Goal: Task Accomplishment & Management: Use online tool/utility

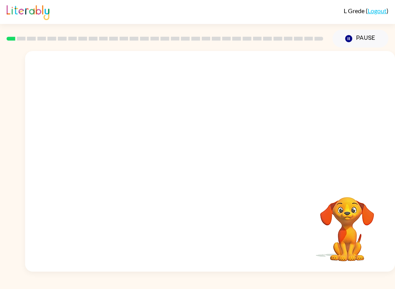
click at [191, 123] on video "Your browser must support playing .mp4 files to use Literably. Please try using…" at bounding box center [210, 116] width 370 height 130
click at [185, 118] on video "Your browser must support playing .mp4 files to use Literably. Please try using…" at bounding box center [210, 116] width 370 height 130
click at [184, 117] on video "Your browser must support playing .mp4 files to use Literably. Please try using…" at bounding box center [210, 116] width 370 height 130
click at [185, 123] on video "Your browser must support playing .mp4 files to use Literably. Please try using…" at bounding box center [210, 116] width 370 height 130
click at [210, 174] on div at bounding box center [210, 165] width 49 height 28
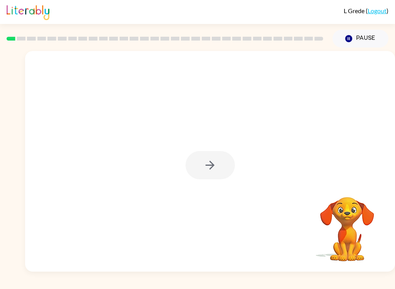
click at [214, 173] on div at bounding box center [210, 165] width 49 height 28
click at [213, 177] on div at bounding box center [210, 165] width 49 height 28
click at [222, 173] on button "button" at bounding box center [210, 165] width 49 height 28
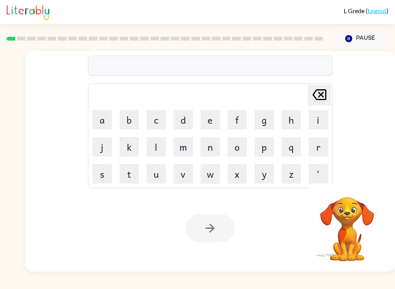
click at [129, 121] on button "b" at bounding box center [129, 119] width 19 height 19
click at [240, 147] on button "o" at bounding box center [237, 146] width 19 height 19
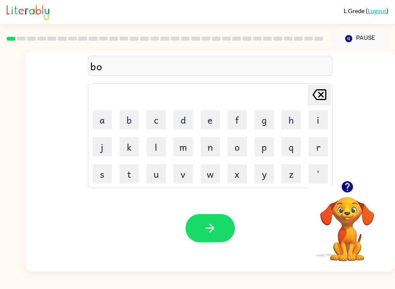
click at [319, 149] on button "r" at bounding box center [318, 146] width 19 height 19
click at [181, 117] on button "d" at bounding box center [183, 119] width 19 height 19
click at [209, 120] on button "e" at bounding box center [210, 119] width 19 height 19
click at [317, 151] on button "r" at bounding box center [318, 146] width 19 height 19
click at [226, 229] on button "button" at bounding box center [210, 228] width 49 height 28
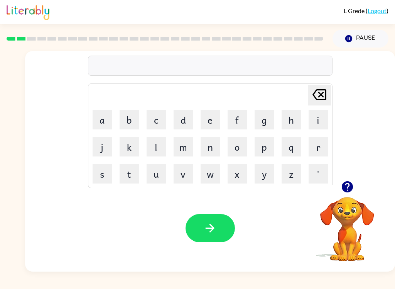
click at [317, 153] on button "r" at bounding box center [318, 146] width 19 height 19
click at [289, 149] on button "q" at bounding box center [291, 146] width 19 height 19
click at [316, 95] on icon "[PERSON_NAME] last character input" at bounding box center [319, 94] width 19 height 19
click at [239, 151] on button "o" at bounding box center [237, 146] width 19 height 19
click at [154, 175] on button "u" at bounding box center [156, 173] width 19 height 19
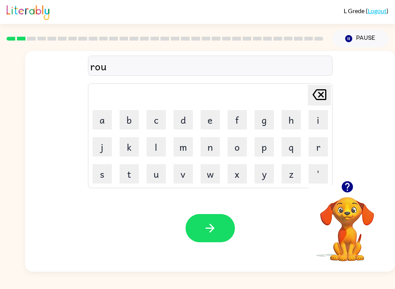
click at [214, 152] on button "n" at bounding box center [210, 146] width 19 height 19
click at [182, 122] on button "d" at bounding box center [183, 119] width 19 height 19
click at [210, 233] on icon "button" at bounding box center [210, 228] width 14 height 14
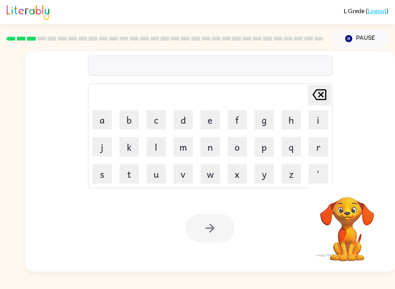
click at [184, 145] on button "m" at bounding box center [183, 146] width 19 height 19
click at [105, 115] on button "a" at bounding box center [102, 119] width 19 height 19
click at [156, 120] on button "c" at bounding box center [156, 119] width 19 height 19
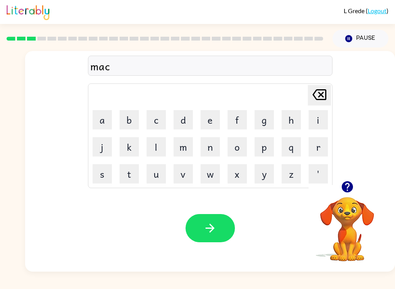
click at [291, 115] on button "h" at bounding box center [291, 119] width 19 height 19
click at [312, 120] on button "i" at bounding box center [318, 119] width 19 height 19
click at [310, 97] on icon "[PERSON_NAME] last character input" at bounding box center [319, 94] width 19 height 19
click at [213, 153] on button "n" at bounding box center [210, 146] width 19 height 19
click at [310, 120] on button "i" at bounding box center [318, 119] width 19 height 19
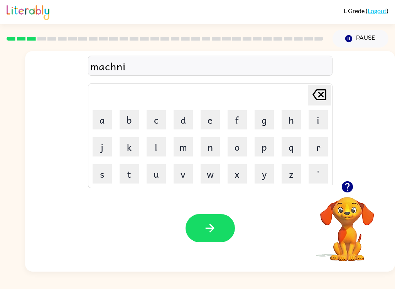
click at [210, 123] on button "e" at bounding box center [210, 119] width 19 height 19
click at [214, 229] on icon "button" at bounding box center [210, 228] width 9 height 9
click at [131, 177] on button "t" at bounding box center [129, 173] width 19 height 19
click at [322, 148] on button "r" at bounding box center [318, 146] width 19 height 19
click at [109, 112] on button "a" at bounding box center [102, 119] width 19 height 19
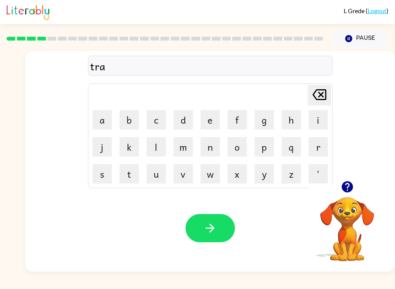
click at [318, 117] on button "i" at bounding box center [318, 119] width 19 height 19
click at [212, 150] on button "n" at bounding box center [210, 146] width 19 height 19
click at [215, 232] on icon "button" at bounding box center [210, 228] width 14 height 14
click at [182, 119] on button "d" at bounding box center [183, 119] width 19 height 19
click at [212, 120] on button "e" at bounding box center [210, 119] width 19 height 19
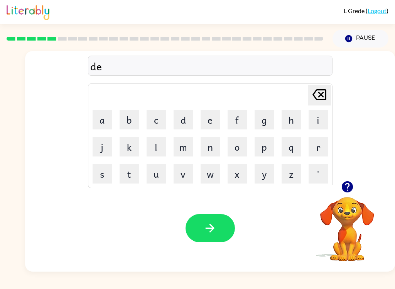
click at [237, 119] on button "f" at bounding box center [237, 119] width 19 height 19
click at [207, 123] on button "e" at bounding box center [210, 119] width 19 height 19
click at [156, 117] on button "c" at bounding box center [156, 119] width 19 height 19
click at [216, 150] on button "n" at bounding box center [210, 146] width 19 height 19
click at [314, 119] on button "i" at bounding box center [318, 119] width 19 height 19
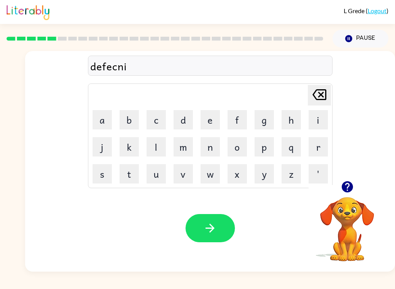
click at [220, 116] on button "e" at bounding box center [210, 119] width 19 height 19
click at [315, 98] on icon "[PERSON_NAME] last character input" at bounding box center [319, 94] width 19 height 19
click at [244, 123] on button "f" at bounding box center [237, 119] width 19 height 19
click at [202, 125] on button "e" at bounding box center [210, 119] width 19 height 19
click at [206, 230] on icon "button" at bounding box center [210, 228] width 14 height 14
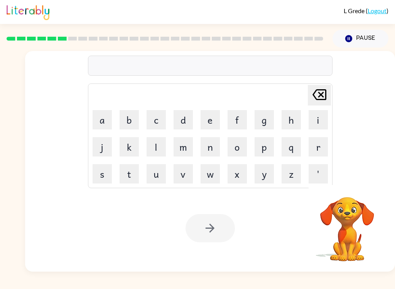
click at [181, 180] on button "v" at bounding box center [183, 173] width 19 height 19
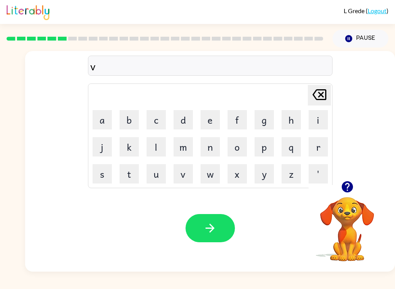
click at [94, 122] on button "a" at bounding box center [102, 119] width 19 height 19
click at [155, 117] on button "c" at bounding box center [156, 119] width 19 height 19
click at [138, 173] on button "t" at bounding box center [129, 173] width 19 height 19
click at [315, 123] on button "i" at bounding box center [318, 119] width 19 height 19
click at [240, 147] on button "o" at bounding box center [237, 146] width 19 height 19
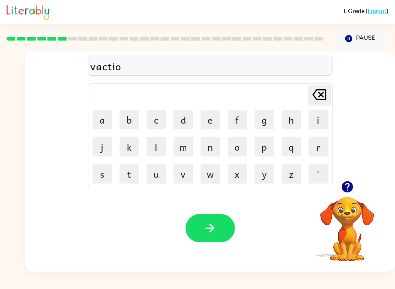
click at [212, 147] on button "n" at bounding box center [210, 146] width 19 height 19
click at [210, 227] on icon "button" at bounding box center [210, 228] width 14 height 14
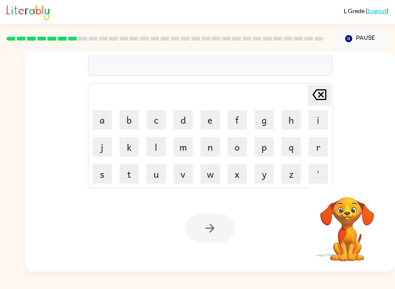
click at [263, 148] on button "p" at bounding box center [264, 146] width 19 height 19
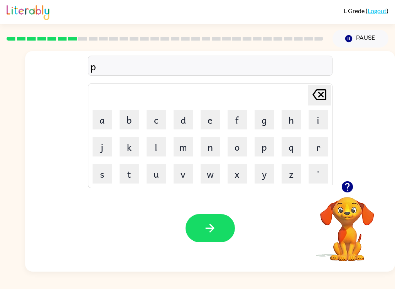
click at [161, 173] on button "u" at bounding box center [156, 173] width 19 height 19
click at [188, 117] on button "d" at bounding box center [183, 119] width 19 height 19
click at [218, 122] on button "e" at bounding box center [210, 119] width 19 height 19
click at [162, 147] on button "l" at bounding box center [156, 146] width 19 height 19
click at [313, 97] on icon at bounding box center [320, 94] width 14 height 11
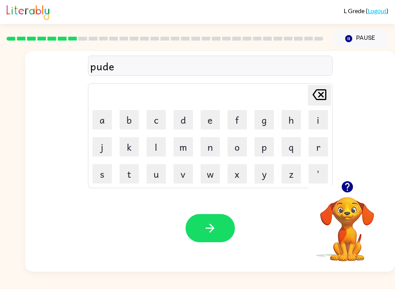
click at [313, 96] on icon at bounding box center [320, 94] width 14 height 11
click at [158, 149] on button "l" at bounding box center [156, 146] width 19 height 19
click at [212, 118] on button "e" at bounding box center [210, 119] width 19 height 19
click at [211, 222] on icon "button" at bounding box center [210, 228] width 14 height 14
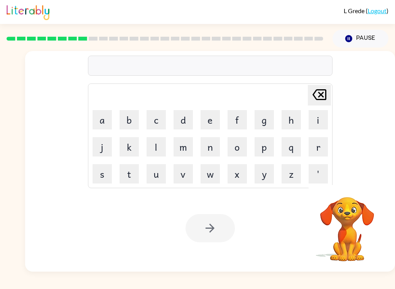
click at [190, 148] on button "m" at bounding box center [183, 146] width 19 height 19
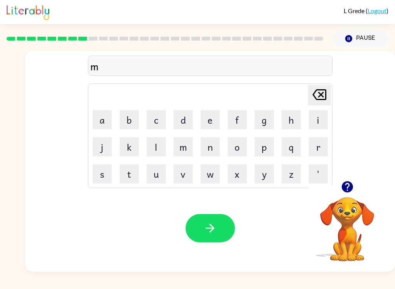
click at [309, 124] on button "i" at bounding box center [318, 119] width 19 height 19
click at [315, 152] on button "r" at bounding box center [318, 146] width 19 height 19
click at [107, 114] on button "a" at bounding box center [102, 119] width 19 height 19
click at [161, 121] on button "c" at bounding box center [156, 119] width 19 height 19
click at [107, 119] on button "a" at bounding box center [102, 119] width 19 height 19
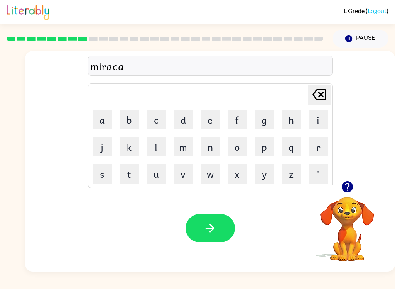
click at [158, 144] on button "l" at bounding box center [156, 146] width 19 height 19
click at [134, 124] on button "b" at bounding box center [129, 119] width 19 height 19
click at [310, 89] on icon "[PERSON_NAME] last character input" at bounding box center [319, 94] width 19 height 19
click at [210, 125] on button "e" at bounding box center [210, 119] width 19 height 19
click at [215, 229] on icon "button" at bounding box center [210, 228] width 14 height 14
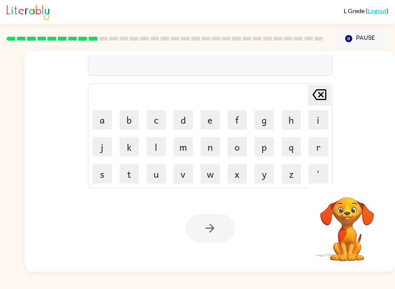
click at [185, 149] on button "m" at bounding box center [183, 146] width 19 height 19
click at [313, 122] on button "i" at bounding box center [318, 119] width 19 height 19
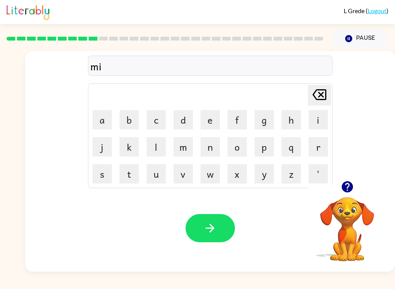
click at [186, 123] on button "d" at bounding box center [183, 119] width 19 height 19
click at [187, 147] on button "m" at bounding box center [183, 146] width 19 height 19
click at [235, 143] on button "o" at bounding box center [237, 146] width 19 height 19
click at [320, 151] on button "r" at bounding box center [318, 146] width 19 height 19
click at [208, 147] on button "n" at bounding box center [210, 146] width 19 height 19
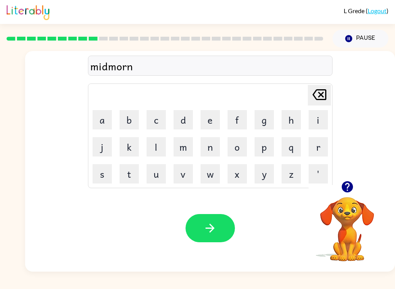
click at [316, 125] on button "i" at bounding box center [318, 119] width 19 height 19
click at [208, 147] on button "n" at bounding box center [210, 146] width 19 height 19
click at [259, 124] on button "g" at bounding box center [264, 119] width 19 height 19
click at [212, 225] on icon "button" at bounding box center [210, 228] width 14 height 14
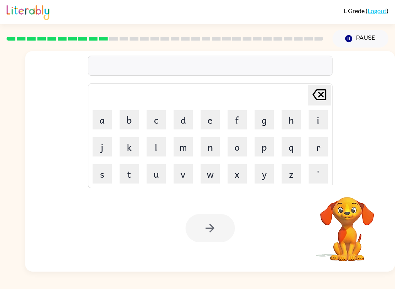
click at [188, 121] on button "d" at bounding box center [183, 119] width 19 height 19
click at [319, 121] on button "i" at bounding box center [318, 119] width 19 height 19
click at [109, 181] on button "s" at bounding box center [102, 173] width 19 height 19
click at [109, 180] on button "s" at bounding box center [102, 173] width 19 height 19
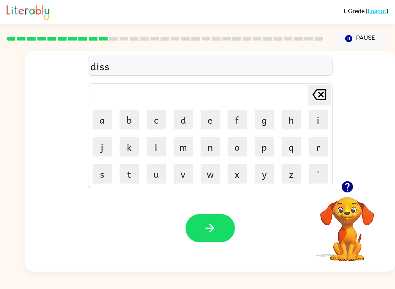
click at [135, 173] on button "t" at bounding box center [129, 173] width 19 height 19
click at [315, 151] on button "r" at bounding box center [318, 146] width 19 height 19
click at [161, 171] on button "u" at bounding box center [156, 173] width 19 height 19
click at [105, 177] on button "s" at bounding box center [102, 173] width 19 height 19
click at [135, 174] on button "t" at bounding box center [129, 173] width 19 height 19
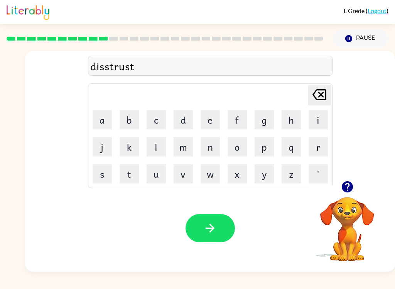
click at [211, 232] on icon "button" at bounding box center [210, 228] width 9 height 9
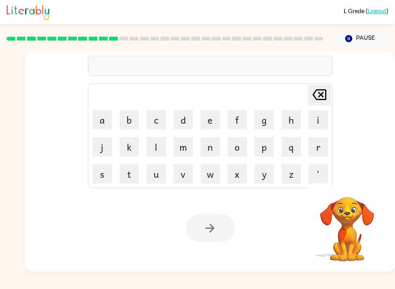
click at [318, 149] on button "r" at bounding box center [318, 146] width 19 height 19
click at [237, 149] on button "o" at bounding box center [237, 146] width 19 height 19
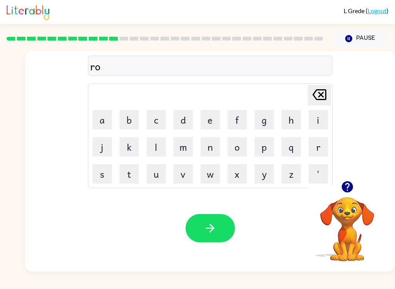
click at [101, 118] on button "a" at bounding box center [102, 119] width 19 height 19
click at [186, 125] on button "d" at bounding box center [183, 119] width 19 height 19
click at [210, 239] on button "button" at bounding box center [210, 228] width 49 height 28
click at [164, 177] on button "u" at bounding box center [156, 173] width 19 height 19
click at [264, 146] on button "p" at bounding box center [264, 146] width 19 height 19
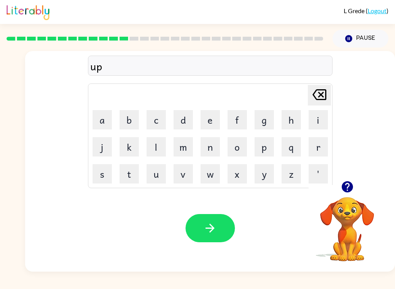
click at [363, 280] on div "L Grede ( Logout ) Pause Pause up Delete Delete last character input a b c d e …" at bounding box center [197, 144] width 395 height 289
click at [268, 117] on button "g" at bounding box center [264, 119] width 19 height 19
click at [103, 122] on button "a" at bounding box center [102, 119] width 19 height 19
click at [320, 147] on button "r" at bounding box center [318, 146] width 19 height 19
click at [181, 121] on button "d" at bounding box center [183, 119] width 19 height 19
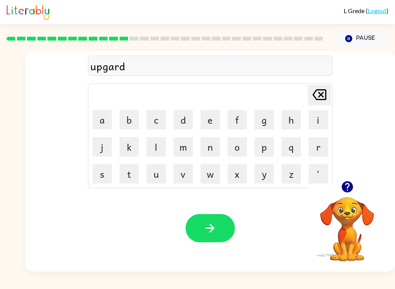
click at [321, 94] on icon "[PERSON_NAME] last character input" at bounding box center [319, 94] width 19 height 19
click at [184, 115] on button "d" at bounding box center [183, 119] width 19 height 19
click at [208, 121] on button "e" at bounding box center [210, 119] width 19 height 19
click at [210, 232] on icon "button" at bounding box center [210, 228] width 9 height 9
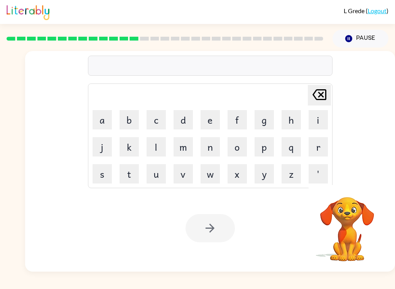
click at [186, 148] on button "m" at bounding box center [183, 146] width 19 height 19
click at [103, 114] on button "a" at bounding box center [102, 119] width 19 height 19
click at [354, 283] on div "L Grede ( Logout ) Pause Pause ma Delete Delete last character input a b c d e …" at bounding box center [197, 144] width 395 height 289
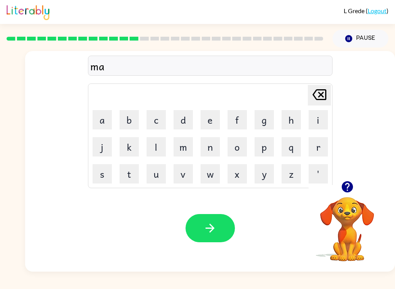
click at [341, 283] on div "L Grede ( Logout ) Pause Pause ma Delete Delete last character input a b c d e …" at bounding box center [197, 144] width 395 height 289
click at [187, 125] on button "d" at bounding box center [183, 119] width 19 height 19
click at [186, 125] on button "d" at bounding box center [183, 119] width 19 height 19
click at [341, 285] on div "L Grede ( Logout ) Pause Pause madd Delete Delete last character input a b c d …" at bounding box center [197, 144] width 395 height 289
click at [210, 121] on button "e" at bounding box center [210, 119] width 19 height 19
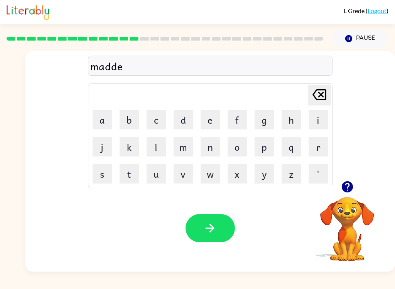
click at [106, 172] on button "s" at bounding box center [102, 173] width 19 height 19
click at [213, 229] on icon "button" at bounding box center [210, 228] width 9 height 9
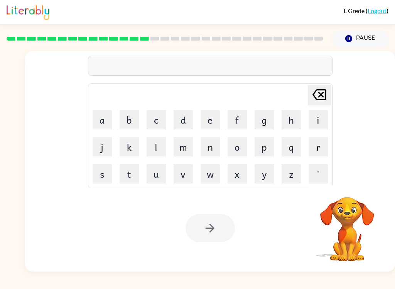
click at [130, 119] on button "b" at bounding box center [129, 119] width 19 height 19
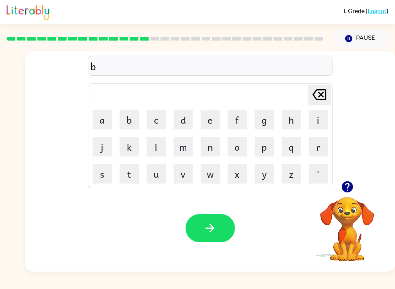
click at [240, 145] on button "o" at bounding box center [237, 146] width 19 height 19
click at [395, 284] on div "L Grede ( Logout ) Pause Pause bo Delete Delete last character input a b c d e …" at bounding box center [197, 144] width 395 height 289
click at [393, 284] on div "L Grede ( Logout ) Pause Pause bo Delete Delete last character input a b c d e …" at bounding box center [197, 144] width 395 height 289
click at [211, 144] on button "n" at bounding box center [210, 146] width 19 height 19
click at [391, 286] on div "L Grede ( Logout ) Pause Pause bon Delete Delete last character input a b c d e…" at bounding box center [197, 144] width 395 height 289
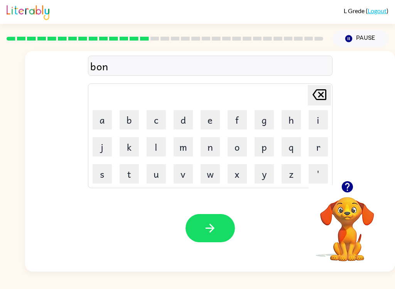
click at [212, 117] on button "e" at bounding box center [210, 119] width 19 height 19
click at [98, 181] on button "s" at bounding box center [102, 173] width 19 height 19
click at [98, 180] on button "s" at bounding box center [102, 173] width 19 height 19
click at [214, 227] on icon "button" at bounding box center [210, 228] width 14 height 14
click at [101, 172] on button "s" at bounding box center [102, 173] width 19 height 19
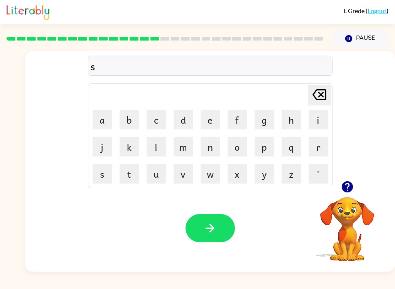
click at [209, 183] on button "w" at bounding box center [210, 173] width 19 height 19
click at [234, 148] on button "o" at bounding box center [237, 146] width 19 height 19
click at [324, 143] on button "r" at bounding box center [318, 146] width 19 height 19
click at [182, 150] on button "m" at bounding box center [183, 146] width 19 height 19
click at [217, 233] on icon "button" at bounding box center [210, 228] width 14 height 14
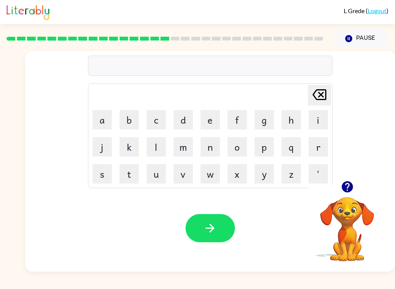
click at [316, 152] on button "r" at bounding box center [318, 146] width 19 height 19
click at [103, 122] on button "a" at bounding box center [102, 119] width 19 height 19
click at [185, 146] on button "m" at bounding box center [183, 146] width 19 height 19
click at [217, 237] on button "button" at bounding box center [210, 228] width 49 height 28
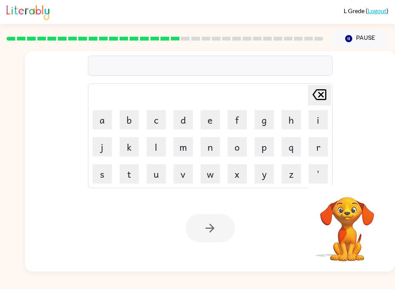
click at [136, 120] on button "b" at bounding box center [129, 119] width 19 height 19
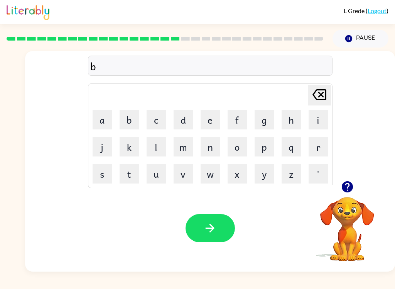
click at [318, 120] on button "i" at bounding box center [318, 119] width 19 height 19
click at [319, 149] on button "r" at bounding box center [318, 146] width 19 height 19
click at [188, 150] on button "m" at bounding box center [183, 146] width 19 height 19
click at [187, 150] on button "m" at bounding box center [183, 146] width 19 height 19
click at [318, 119] on button "i" at bounding box center [318, 119] width 19 height 19
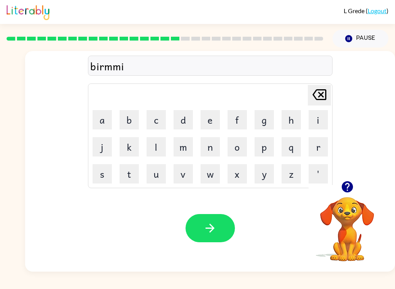
click at [215, 150] on button "n" at bounding box center [210, 146] width 19 height 19
click at [266, 124] on button "g" at bounding box center [264, 119] width 19 height 19
click at [197, 232] on button "button" at bounding box center [210, 228] width 49 height 28
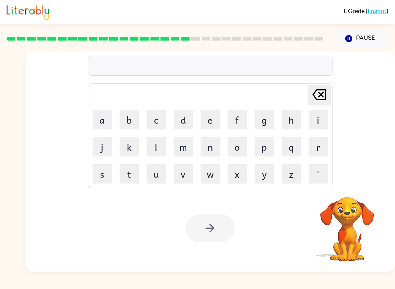
click at [321, 149] on button "r" at bounding box center [318, 146] width 19 height 19
click at [319, 118] on button "i" at bounding box center [318, 119] width 19 height 19
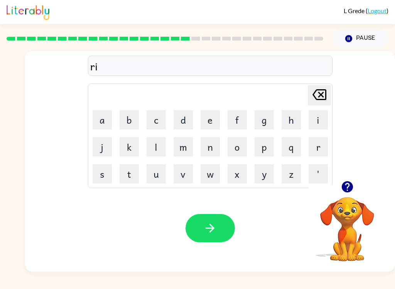
click at [106, 178] on button "s" at bounding box center [102, 173] width 19 height 19
click at [144, 144] on td "l" at bounding box center [156, 147] width 26 height 26
click at [134, 148] on button "k" at bounding box center [129, 146] width 19 height 19
click at [218, 118] on button "e" at bounding box center [210, 119] width 19 height 19
click at [107, 177] on button "s" at bounding box center [102, 173] width 19 height 19
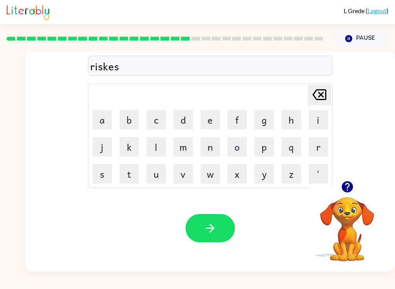
click at [107, 177] on button "s" at bounding box center [102, 173] width 19 height 19
click at [134, 181] on button "t" at bounding box center [129, 173] width 19 height 19
click at [215, 224] on icon "button" at bounding box center [210, 228] width 14 height 14
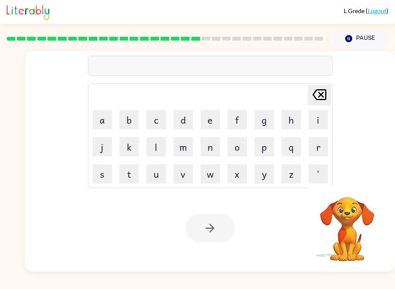
click at [107, 124] on button "a" at bounding box center [102, 119] width 19 height 19
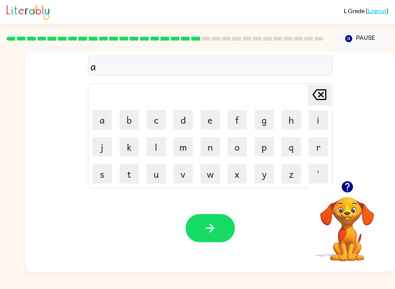
click at [319, 147] on button "r" at bounding box center [318, 146] width 19 height 19
click at [159, 117] on button "c" at bounding box center [156, 119] width 19 height 19
click at [288, 123] on button "h" at bounding box center [291, 119] width 19 height 19
click at [107, 119] on button "a" at bounding box center [102, 119] width 19 height 19
click at [265, 180] on button "y" at bounding box center [264, 173] width 19 height 19
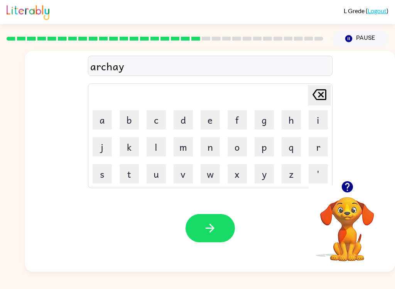
click at [314, 93] on icon "[PERSON_NAME] last character input" at bounding box center [319, 94] width 19 height 19
click at [210, 177] on button "w" at bounding box center [210, 173] width 19 height 19
click at [104, 119] on button "a" at bounding box center [102, 119] width 19 height 19
click at [261, 170] on button "y" at bounding box center [264, 173] width 19 height 19
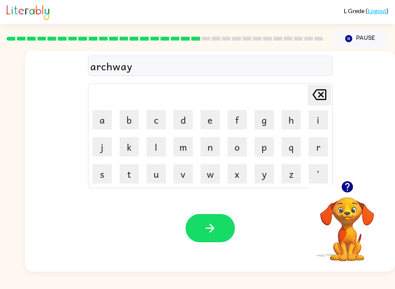
click at [208, 233] on icon "button" at bounding box center [210, 228] width 14 height 14
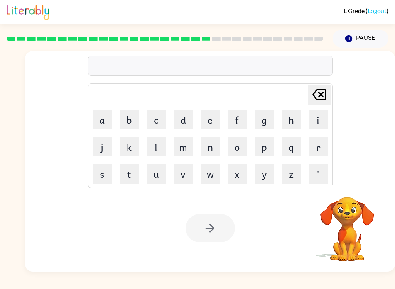
click at [241, 119] on button "f" at bounding box center [237, 119] width 19 height 19
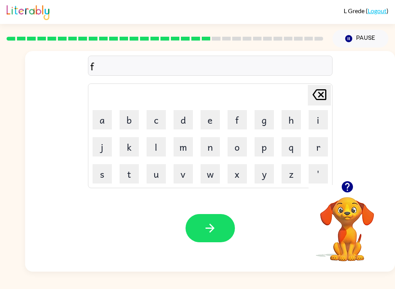
click at [106, 119] on button "a" at bounding box center [102, 119] width 19 height 19
click at [152, 151] on button "l" at bounding box center [156, 146] width 19 height 19
click at [239, 147] on button "o" at bounding box center [237, 146] width 19 height 19
click at [219, 175] on button "w" at bounding box center [210, 173] width 19 height 19
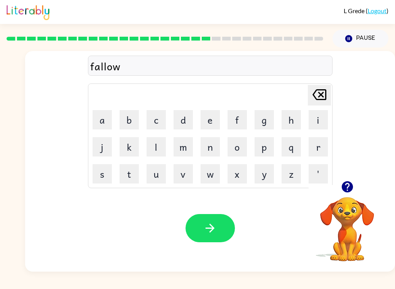
click at [210, 117] on button "e" at bounding box center [210, 119] width 19 height 19
click at [179, 123] on button "d" at bounding box center [183, 119] width 19 height 19
click at [215, 236] on button "button" at bounding box center [210, 228] width 49 height 28
click at [159, 121] on button "c" at bounding box center [156, 119] width 19 height 19
click at [214, 117] on button "e" at bounding box center [210, 119] width 19 height 19
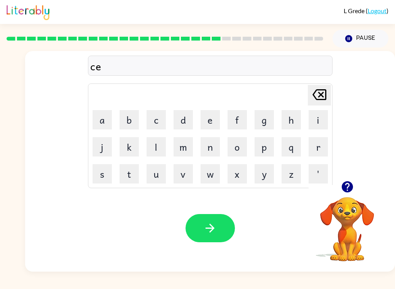
click at [217, 152] on button "n" at bounding box center [210, 146] width 19 height 19
click at [127, 172] on button "t" at bounding box center [129, 173] width 19 height 19
click at [107, 120] on button "a" at bounding box center [102, 119] width 19 height 19
click at [270, 147] on button "p" at bounding box center [264, 146] width 19 height 19
click at [214, 117] on button "e" at bounding box center [210, 119] width 19 height 19
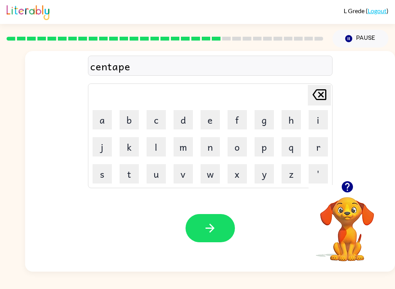
click at [214, 116] on button "e" at bounding box center [210, 119] width 19 height 19
click at [186, 118] on button "d" at bounding box center [183, 119] width 19 height 19
click at [211, 224] on icon "button" at bounding box center [210, 228] width 14 height 14
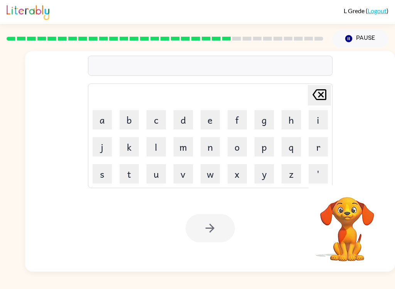
click at [101, 180] on button "s" at bounding box center [102, 173] width 19 height 19
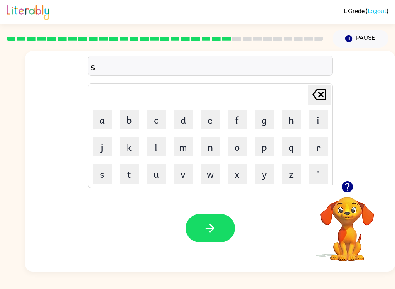
click at [162, 177] on button "u" at bounding box center [156, 173] width 19 height 19
click at [111, 177] on button "s" at bounding box center [102, 173] width 19 height 19
click at [110, 177] on button "s" at bounding box center [102, 173] width 19 height 19
click at [131, 178] on button "t" at bounding box center [129, 173] width 19 height 19
click at [110, 121] on button "a" at bounding box center [102, 119] width 19 height 19
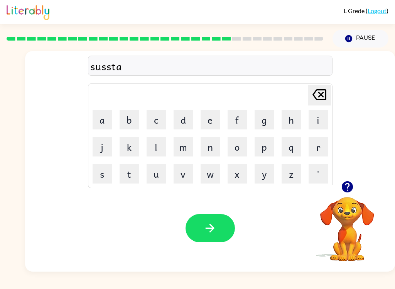
click at [212, 148] on button "n" at bounding box center [210, 146] width 19 height 19
click at [217, 241] on button "button" at bounding box center [210, 228] width 49 height 28
click at [243, 121] on button "f" at bounding box center [237, 119] width 19 height 19
click at [239, 148] on button "o" at bounding box center [237, 146] width 19 height 19
click at [322, 151] on button "r" at bounding box center [318, 146] width 19 height 19
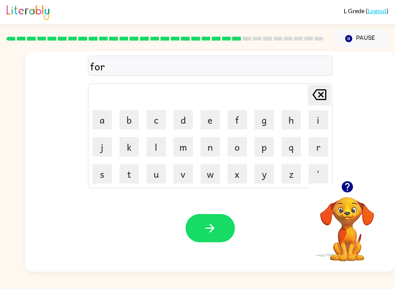
click at [215, 179] on button "w" at bounding box center [210, 173] width 19 height 19
click at [236, 147] on button "o" at bounding box center [237, 146] width 19 height 19
click at [320, 145] on button "r" at bounding box center [318, 146] width 19 height 19
click at [185, 119] on button "d" at bounding box center [183, 119] width 19 height 19
click at [219, 234] on button "button" at bounding box center [210, 228] width 49 height 28
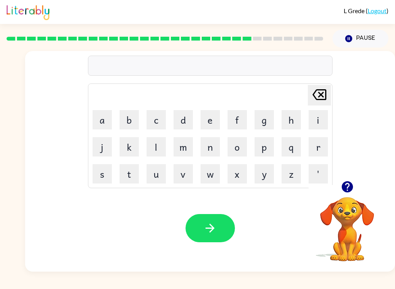
click at [322, 149] on button "r" at bounding box center [318, 146] width 19 height 19
click at [210, 115] on button "e" at bounding box center [210, 119] width 19 height 19
click at [318, 152] on button "r" at bounding box center [318, 146] width 19 height 19
click at [316, 99] on icon "[PERSON_NAME] last character input" at bounding box center [319, 94] width 19 height 19
click at [155, 147] on button "l" at bounding box center [156, 146] width 19 height 19
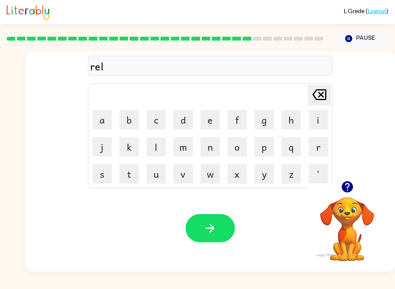
click at [111, 123] on button "a" at bounding box center [102, 119] width 19 height 19
click at [134, 173] on button "t" at bounding box center [129, 173] width 19 height 19
click at [205, 115] on button "e" at bounding box center [210, 119] width 19 height 19
click at [187, 120] on button "d" at bounding box center [183, 119] width 19 height 19
click at [224, 234] on button "button" at bounding box center [210, 228] width 49 height 28
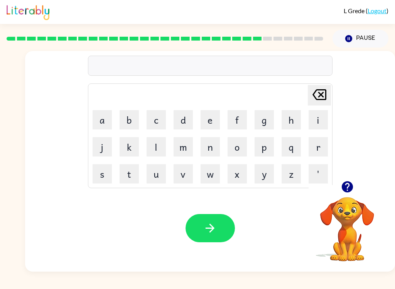
click at [266, 120] on button "g" at bounding box center [264, 119] width 19 height 19
click at [242, 149] on button "o" at bounding box center [237, 146] width 19 height 19
click at [235, 151] on button "o" at bounding box center [237, 146] width 19 height 19
click at [134, 120] on button "b" at bounding box center [129, 119] width 19 height 19
click at [163, 153] on button "l" at bounding box center [156, 146] width 19 height 19
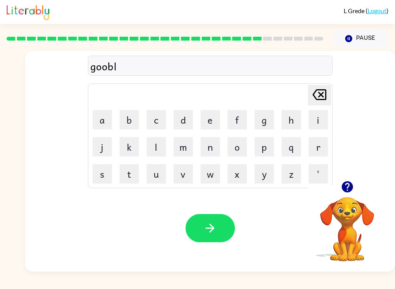
click at [229, 115] on button "f" at bounding box center [237, 119] width 19 height 19
click at [322, 102] on icon "[PERSON_NAME] last character input" at bounding box center [319, 94] width 19 height 19
click at [213, 120] on button "e" at bounding box center [210, 119] width 19 height 19
click at [207, 151] on button "n" at bounding box center [210, 146] width 19 height 19
click at [208, 218] on button "button" at bounding box center [210, 228] width 49 height 28
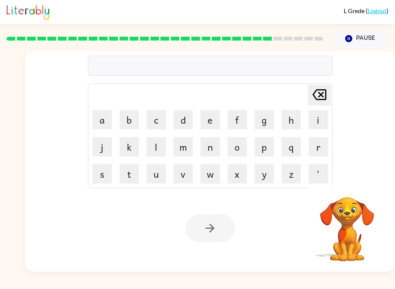
click at [159, 147] on button "l" at bounding box center [156, 146] width 19 height 19
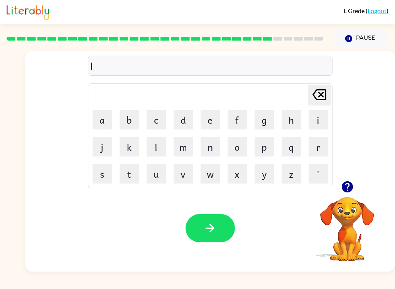
click at [152, 174] on button "u" at bounding box center [156, 173] width 19 height 19
click at [185, 146] on button "m" at bounding box center [183, 146] width 19 height 19
click at [129, 124] on button "b" at bounding box center [129, 119] width 19 height 19
click at [209, 118] on button "e" at bounding box center [210, 119] width 19 height 19
click at [320, 146] on button "r" at bounding box center [318, 146] width 19 height 19
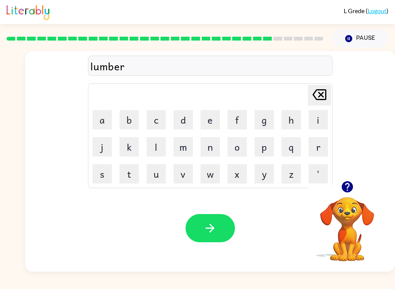
click at [105, 154] on button "j" at bounding box center [102, 146] width 19 height 19
click at [100, 122] on button "a" at bounding box center [102, 119] width 19 height 19
click at [158, 121] on button "c" at bounding box center [156, 119] width 19 height 19
click at [130, 155] on button "k" at bounding box center [129, 146] width 19 height 19
click at [209, 227] on icon "button" at bounding box center [210, 228] width 14 height 14
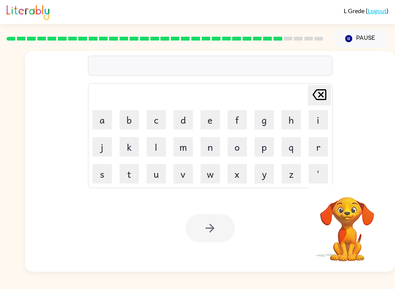
click at [268, 147] on button "p" at bounding box center [264, 146] width 19 height 19
click at [317, 120] on button "i" at bounding box center [318, 119] width 19 height 19
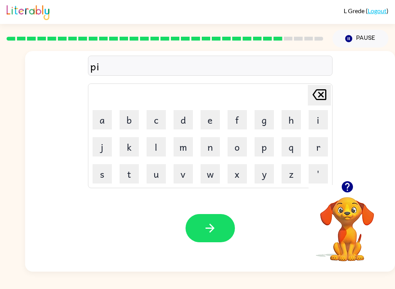
click at [326, 149] on button "r" at bounding box center [318, 146] width 19 height 19
click at [158, 121] on button "c" at bounding box center [156, 119] width 19 height 19
click at [211, 119] on button "e" at bounding box center [210, 119] width 19 height 19
click at [217, 241] on button "button" at bounding box center [210, 228] width 49 height 28
click at [129, 176] on button "t" at bounding box center [129, 173] width 19 height 19
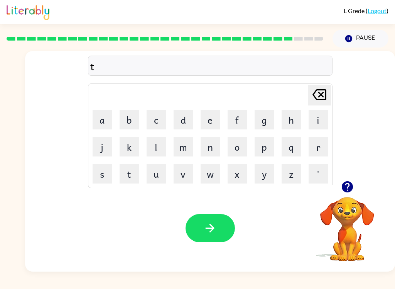
click at [289, 119] on button "h" at bounding box center [291, 119] width 19 height 19
click at [318, 122] on button "i" at bounding box center [318, 119] width 19 height 19
click at [215, 148] on button "n" at bounding box center [210, 146] width 19 height 19
click at [215, 236] on button "button" at bounding box center [210, 228] width 49 height 28
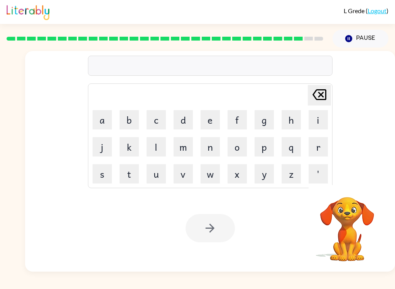
click at [107, 175] on button "s" at bounding box center [102, 173] width 19 height 19
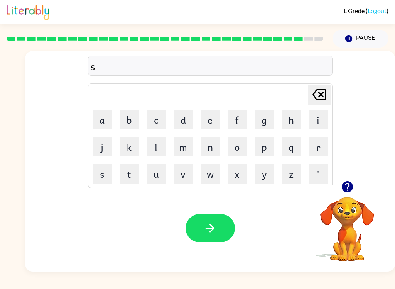
click at [149, 143] on button "l" at bounding box center [156, 146] width 19 height 19
click at [319, 120] on button "i" at bounding box center [318, 119] width 19 height 19
click at [185, 180] on button "v" at bounding box center [183, 173] width 19 height 19
click at [214, 119] on button "e" at bounding box center [210, 119] width 19 height 19
click at [323, 154] on button "r" at bounding box center [318, 146] width 19 height 19
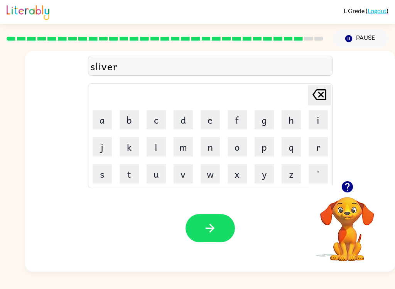
click at [211, 174] on button "w" at bounding box center [210, 173] width 19 height 19
click at [214, 117] on button "e" at bounding box center [210, 119] width 19 height 19
click at [320, 150] on button "r" at bounding box center [318, 146] width 19 height 19
click at [208, 119] on button "e" at bounding box center [210, 119] width 19 height 19
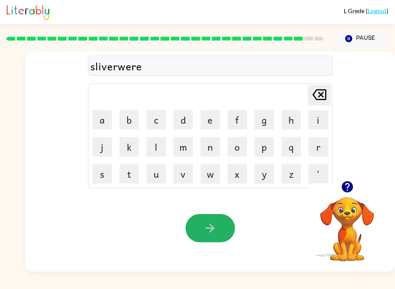
click at [222, 219] on button "button" at bounding box center [210, 228] width 49 height 28
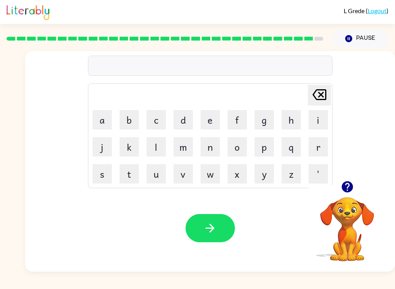
click at [158, 169] on button "u" at bounding box center [156, 173] width 19 height 19
click at [213, 146] on button "n" at bounding box center [210, 146] width 19 height 19
click at [108, 117] on button "a" at bounding box center [102, 119] width 19 height 19
click at [243, 114] on button "f" at bounding box center [237, 119] width 19 height 19
click at [242, 114] on button "f" at bounding box center [237, 119] width 19 height 19
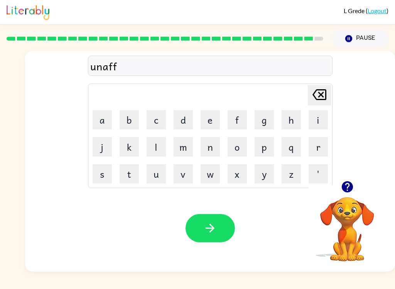
click at [316, 115] on button "i" at bounding box center [318, 119] width 19 height 19
click at [177, 116] on button "d" at bounding box center [183, 119] width 19 height 19
click at [220, 234] on button "button" at bounding box center [210, 228] width 49 height 28
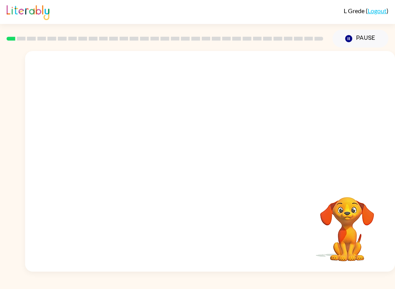
click at [114, 147] on video "Your browser must support playing .mp4 files to use Literably. Please try using…" at bounding box center [210, 116] width 370 height 130
click at [124, 147] on video "Your browser must support playing .mp4 files to use Literably. Please try using…" at bounding box center [210, 116] width 370 height 130
click at [121, 153] on video "Your browser must support playing .mp4 files to use Literably. Please try using…" at bounding box center [210, 116] width 370 height 130
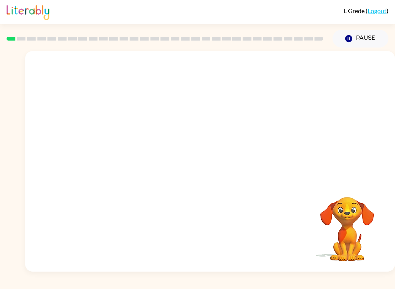
click at [123, 152] on video "Your browser must support playing .mp4 files to use Literably. Please try using…" at bounding box center [210, 116] width 370 height 130
click at [123, 151] on video "Your browser must support playing .mp4 files to use Literably. Please try using…" at bounding box center [210, 116] width 370 height 130
click at [126, 154] on video "Your browser must support playing .mp4 files to use Literably. Please try using…" at bounding box center [210, 116] width 370 height 130
click at [124, 156] on video "Your browser must support playing .mp4 files to use Literably. Please try using…" at bounding box center [210, 116] width 370 height 130
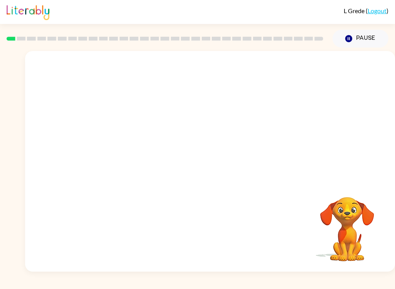
click at [124, 156] on video "Your browser must support playing .mp4 files to use Literably. Please try using…" at bounding box center [210, 116] width 370 height 130
click at [120, 157] on video "Your browser must support playing .mp4 files to use Literably. Please try using…" at bounding box center [210, 116] width 370 height 130
click at [128, 160] on video "Your browser must support playing .mp4 files to use Literably. Please try using…" at bounding box center [210, 116] width 370 height 130
click at [102, 158] on video "Your browser must support playing .mp4 files to use Literably. Please try using…" at bounding box center [210, 116] width 370 height 130
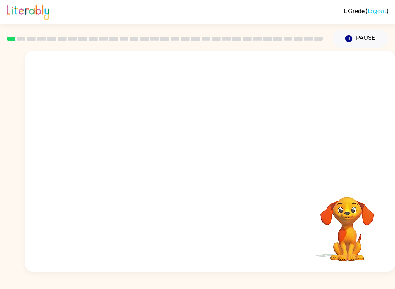
click at [112, 158] on video "Your browser must support playing .mp4 files to use Literably. Please try using…" at bounding box center [210, 116] width 370 height 130
click at [121, 156] on video "Your browser must support playing .mp4 files to use Literably. Please try using…" at bounding box center [210, 116] width 370 height 130
click at [136, 144] on video "Your browser must support playing .mp4 files to use Literably. Please try using…" at bounding box center [210, 116] width 370 height 130
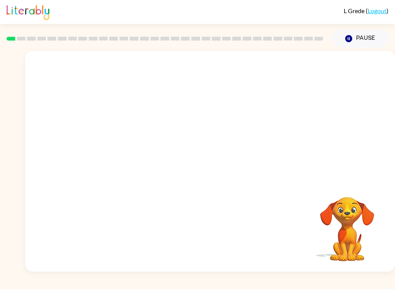
click at [136, 144] on video "Your browser must support playing .mp4 files to use Literably. Please try using…" at bounding box center [210, 116] width 370 height 130
click at [122, 153] on video "Your browser must support playing .mp4 files to use Literably. Please try using…" at bounding box center [210, 116] width 370 height 130
click at [98, 166] on video "Your browser must support playing .mp4 files to use Literably. Please try using…" at bounding box center [210, 116] width 370 height 130
click at [108, 156] on video "Your browser must support playing .mp4 files to use Literably. Please try using…" at bounding box center [210, 116] width 370 height 130
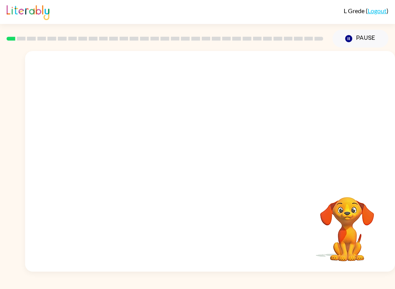
click at [125, 154] on video "Your browser must support playing .mp4 files to use Literably. Please try using…" at bounding box center [210, 116] width 370 height 130
click at [217, 172] on div at bounding box center [210, 165] width 49 height 28
click at [217, 171] on div at bounding box center [210, 165] width 49 height 28
click at [227, 168] on div at bounding box center [210, 165] width 49 height 28
click at [224, 173] on div at bounding box center [210, 165] width 49 height 28
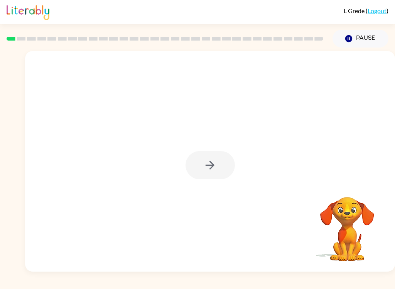
click at [217, 180] on div at bounding box center [210, 161] width 370 height 220
click at [202, 171] on div at bounding box center [210, 165] width 49 height 28
click at [216, 182] on div at bounding box center [210, 161] width 370 height 220
click at [210, 176] on div at bounding box center [210, 165] width 49 height 28
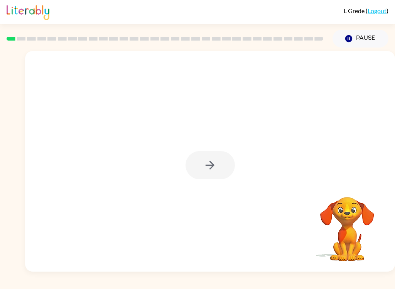
click at [219, 175] on div at bounding box center [210, 165] width 49 height 28
click at [219, 173] on button "button" at bounding box center [210, 165] width 49 height 28
click at [218, 173] on div at bounding box center [210, 165] width 49 height 28
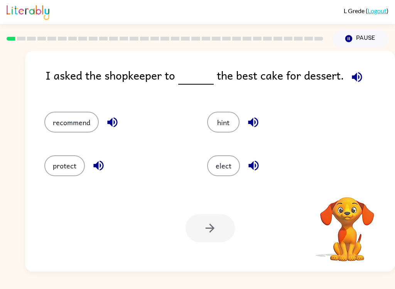
click at [390, 285] on div "L Grede ( Logout ) Pause Pause I asked the shopkeeper to the best cake for dess…" at bounding box center [197, 144] width 395 height 289
click at [64, 130] on button "recommend" at bounding box center [71, 122] width 54 height 21
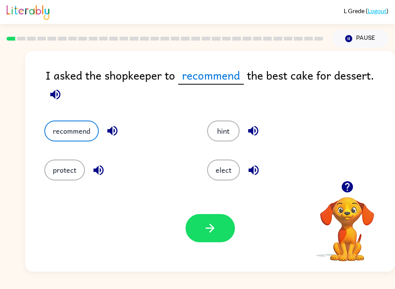
click at [210, 230] on icon "button" at bounding box center [210, 228] width 14 height 14
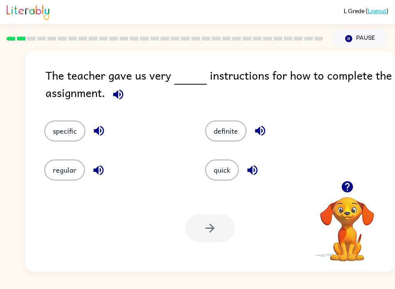
click at [64, 134] on button "specific" at bounding box center [64, 130] width 41 height 21
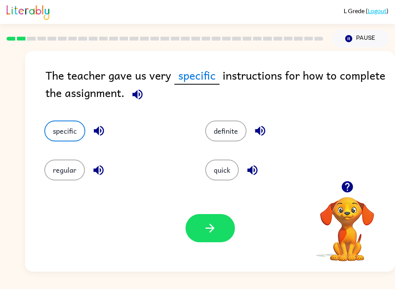
click at [217, 229] on button "button" at bounding box center [210, 228] width 49 height 28
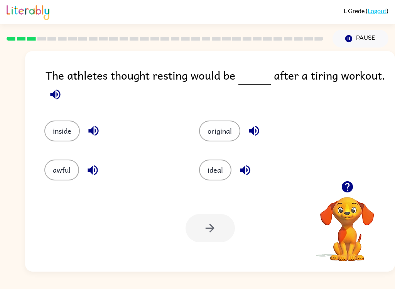
click at [217, 180] on button "ideal" at bounding box center [215, 169] width 32 height 21
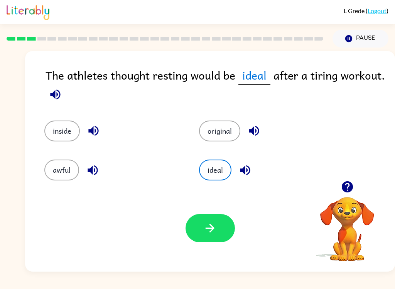
click at [215, 230] on icon "button" at bounding box center [210, 228] width 14 height 14
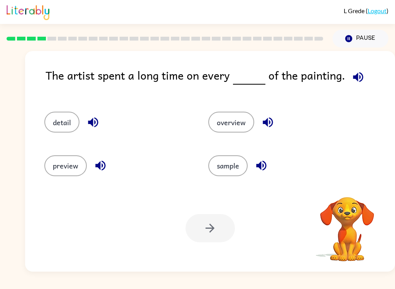
click at [65, 129] on button "detail" at bounding box center [61, 122] width 35 height 21
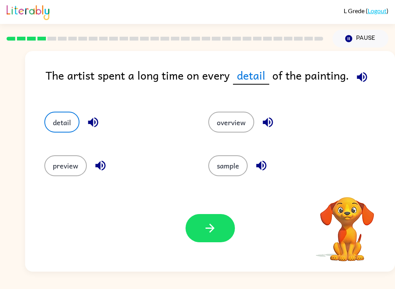
click at [223, 235] on button "button" at bounding box center [210, 228] width 49 height 28
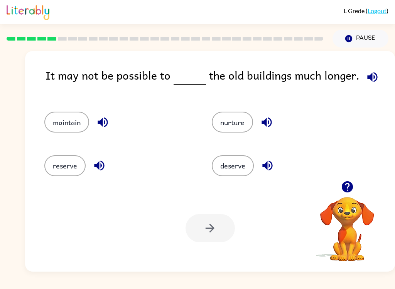
click at [225, 129] on button "nurture" at bounding box center [232, 122] width 41 height 21
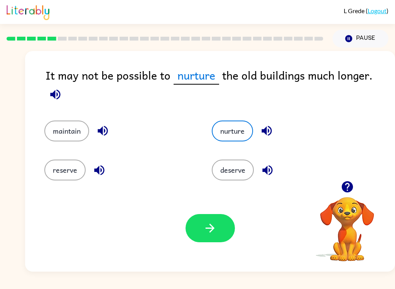
click at [210, 240] on button "button" at bounding box center [210, 228] width 49 height 28
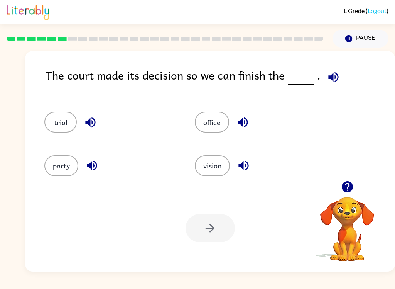
click at [64, 128] on button "trial" at bounding box center [60, 122] width 32 height 21
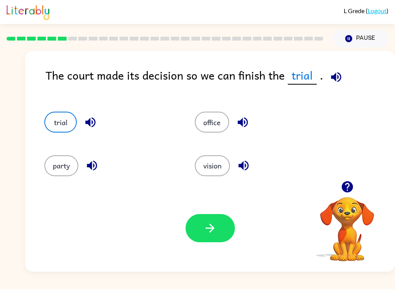
click at [205, 258] on div "Your browser must support playing .mp4 files to use Literably. Please try using…" at bounding box center [210, 228] width 370 height 87
click at [216, 239] on button "button" at bounding box center [210, 228] width 49 height 28
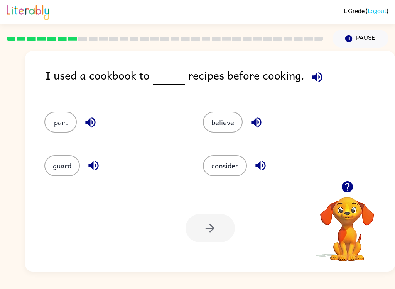
click at [56, 127] on button "part" at bounding box center [60, 122] width 32 height 21
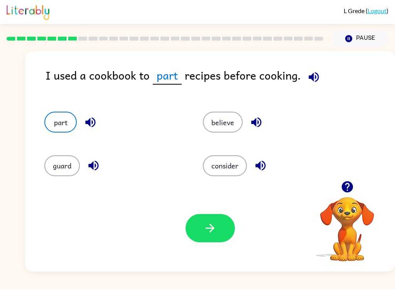
click at [241, 167] on button "consider" at bounding box center [225, 165] width 44 height 21
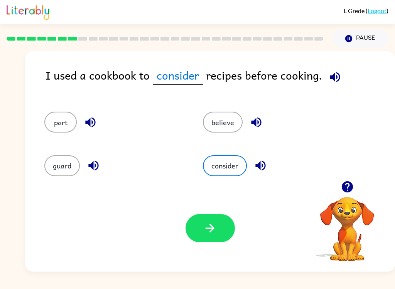
click at [218, 237] on button "button" at bounding box center [210, 228] width 49 height 28
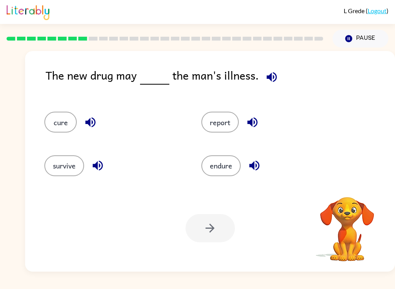
click at [63, 119] on button "cure" at bounding box center [60, 122] width 32 height 21
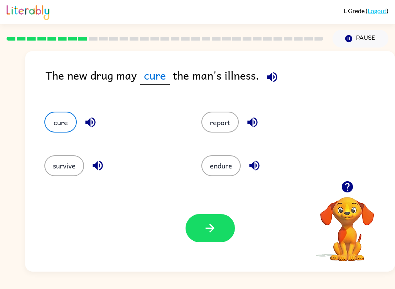
click at [214, 236] on button "button" at bounding box center [210, 228] width 49 height 28
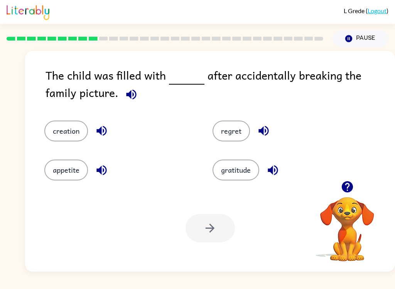
click at [247, 133] on button "regret" at bounding box center [231, 130] width 37 height 21
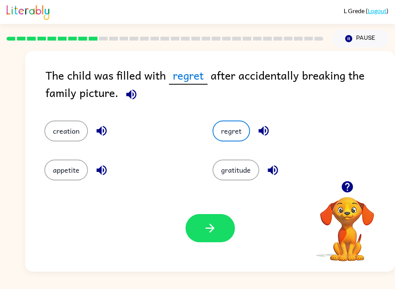
click at [211, 238] on button "button" at bounding box center [210, 228] width 49 height 28
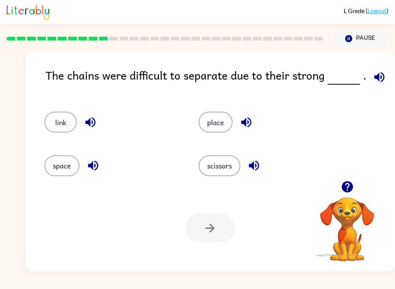
click at [62, 123] on button "link" at bounding box center [60, 122] width 32 height 21
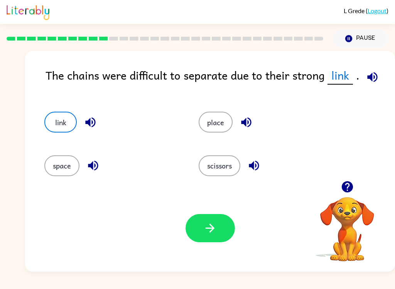
click at [204, 240] on button "button" at bounding box center [210, 228] width 49 height 28
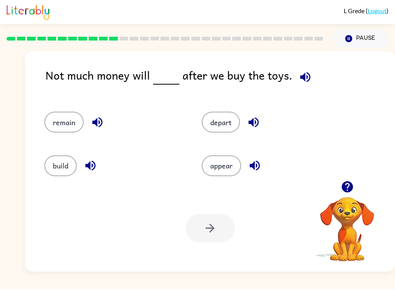
click at [57, 117] on button "remain" at bounding box center [63, 122] width 39 height 21
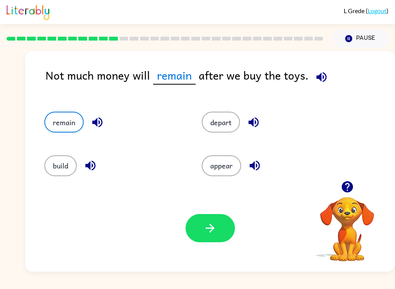
click at [207, 248] on div "Your browser must support playing .mp4 files to use Literably. Please try using…" at bounding box center [210, 228] width 370 height 87
click at [210, 234] on icon "button" at bounding box center [210, 228] width 14 height 14
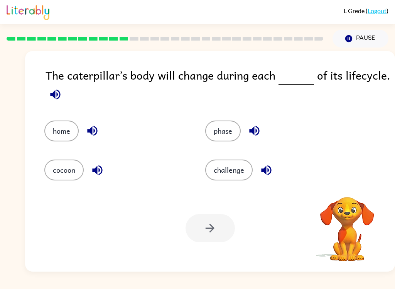
click at [60, 173] on button "cocoon" at bounding box center [63, 169] width 39 height 21
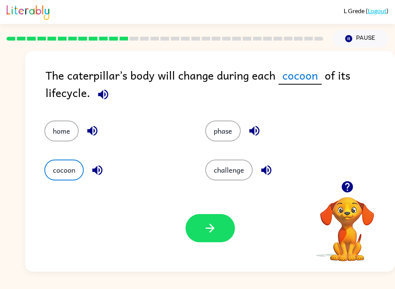
click at [219, 229] on button "button" at bounding box center [210, 228] width 49 height 28
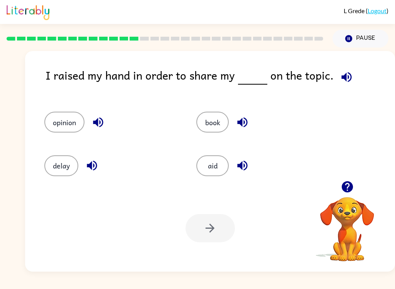
click at [68, 123] on button "opinion" at bounding box center [64, 122] width 40 height 21
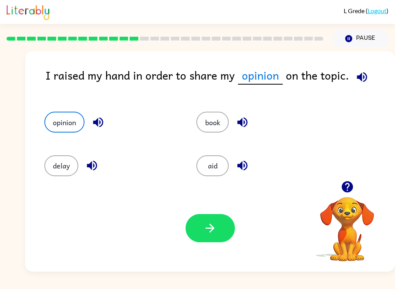
click at [220, 234] on button "button" at bounding box center [210, 228] width 49 height 28
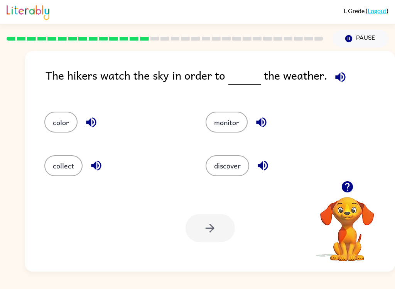
click at [226, 126] on button "monitor" at bounding box center [227, 122] width 42 height 21
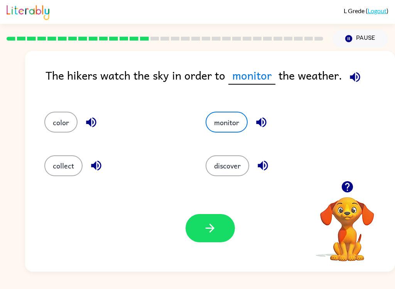
click at [206, 235] on button "button" at bounding box center [210, 228] width 49 height 28
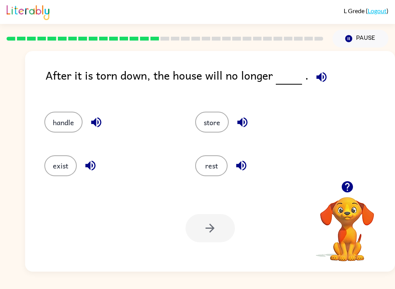
click at [59, 168] on button "exist" at bounding box center [60, 165] width 32 height 21
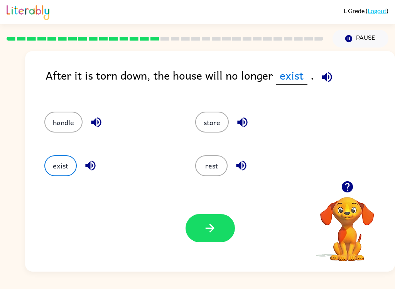
click at [210, 237] on button "button" at bounding box center [210, 228] width 49 height 28
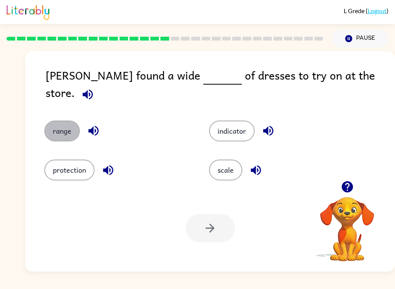
click at [57, 128] on button "range" at bounding box center [62, 130] width 36 height 21
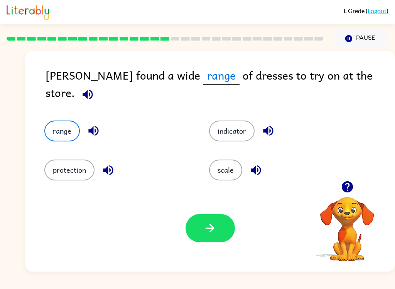
click at [219, 225] on button "button" at bounding box center [210, 228] width 49 height 28
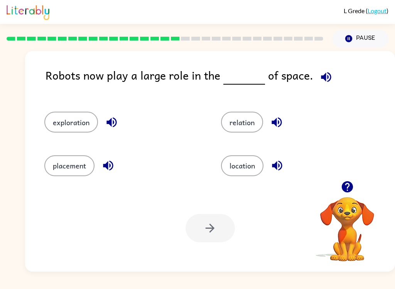
click at [78, 125] on button "exploration" at bounding box center [71, 122] width 54 height 21
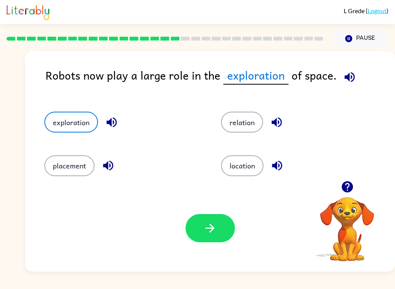
click at [205, 242] on button "button" at bounding box center [210, 228] width 49 height 28
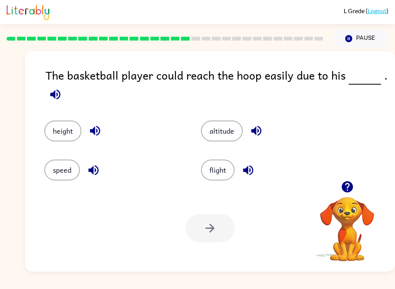
click at [52, 131] on button "height" at bounding box center [62, 130] width 37 height 21
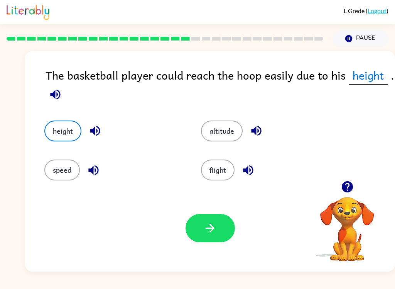
click at [190, 242] on div at bounding box center [210, 228] width 49 height 28
click at [217, 230] on button "button" at bounding box center [210, 228] width 49 height 28
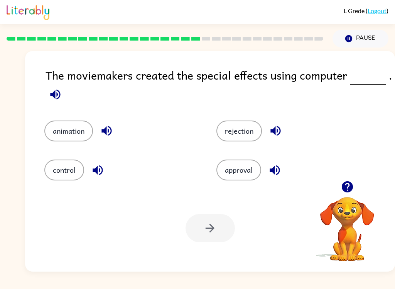
click at [68, 173] on button "control" at bounding box center [64, 169] width 40 height 21
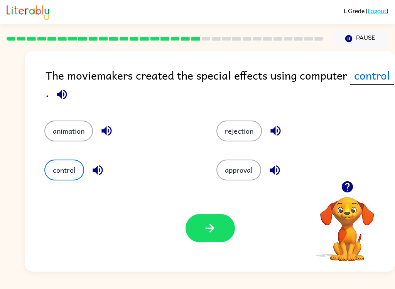
click at [227, 248] on div "Your browser must support playing .mp4 files to use Literably. Please try using…" at bounding box center [210, 228] width 370 height 87
click at [226, 239] on button "button" at bounding box center [210, 228] width 49 height 28
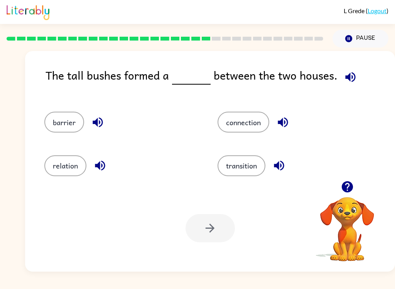
click at [53, 122] on button "barrier" at bounding box center [64, 122] width 40 height 21
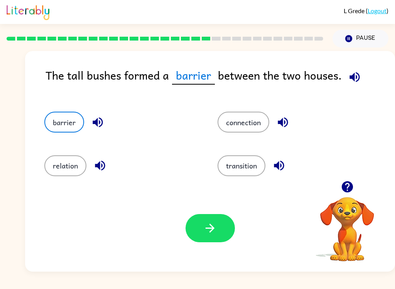
click at [205, 241] on button "button" at bounding box center [210, 228] width 49 height 28
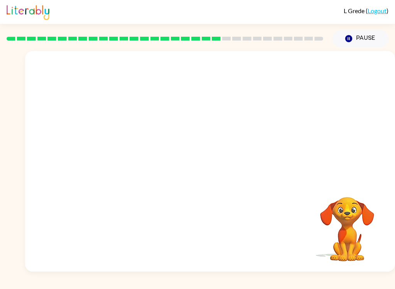
click at [129, 164] on video "Your browser must support playing .mp4 files to use Literably. Please try using…" at bounding box center [210, 116] width 370 height 130
click at [139, 164] on video "Your browser must support playing .mp4 files to use Literably. Please try using…" at bounding box center [210, 116] width 370 height 130
click at [136, 166] on video "Your browser must support playing .mp4 files to use Literably. Please try using…" at bounding box center [210, 116] width 370 height 130
click at [141, 168] on video "Your browser must support playing .mp4 files to use Literably. Please try using…" at bounding box center [210, 116] width 370 height 130
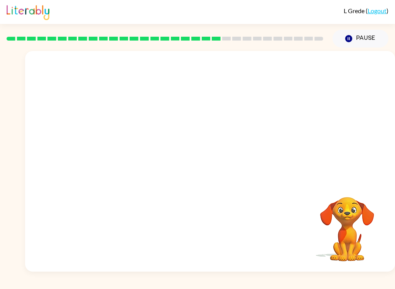
click at [142, 167] on video "Your browser must support playing .mp4 files to use Literably. Please try using…" at bounding box center [210, 116] width 370 height 130
click at [148, 166] on video "Your browser must support playing .mp4 files to use Literably. Please try using…" at bounding box center [210, 116] width 370 height 130
click at [147, 167] on video "Your browser must support playing .mp4 files to use Literably. Please try using…" at bounding box center [210, 116] width 370 height 130
click at [151, 168] on video "Your browser must support playing .mp4 files to use Literably. Please try using…" at bounding box center [210, 116] width 370 height 130
click at [138, 162] on video "Your browser must support playing .mp4 files to use Literably. Please try using…" at bounding box center [210, 116] width 370 height 130
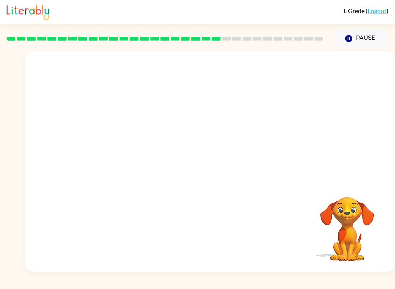
click at [138, 162] on video "Your browser must support playing .mp4 files to use Literably. Please try using…" at bounding box center [210, 116] width 370 height 130
click at [140, 159] on video "Your browser must support playing .mp4 files to use Literably. Please try using…" at bounding box center [210, 116] width 370 height 130
click at [140, 156] on video "Your browser must support playing .mp4 files to use Literably. Please try using…" at bounding box center [210, 116] width 370 height 130
click at [140, 155] on video "Your browser must support playing .mp4 files to use Literably. Please try using…" at bounding box center [210, 116] width 370 height 130
click at [139, 159] on video "Your browser must support playing .mp4 files to use Literably. Please try using…" at bounding box center [210, 116] width 370 height 130
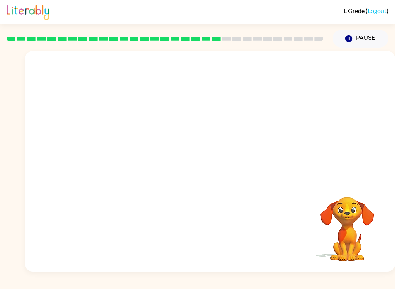
click at [139, 159] on video "Your browser must support playing .mp4 files to use Literably. Please try using…" at bounding box center [210, 116] width 370 height 130
click at [137, 164] on video "Your browser must support playing .mp4 files to use Literably. Please try using…" at bounding box center [210, 116] width 370 height 130
click at [140, 165] on video "Your browser must support playing .mp4 files to use Literably. Please try using…" at bounding box center [210, 116] width 370 height 130
click at [139, 165] on video "Your browser must support playing .mp4 files to use Literably. Please try using…" at bounding box center [210, 116] width 370 height 130
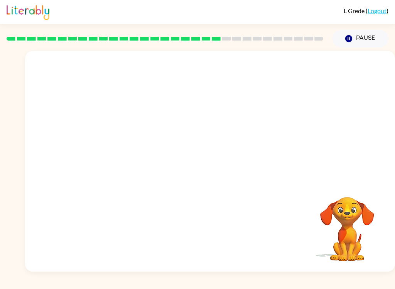
click at [146, 165] on video "Your browser must support playing .mp4 files to use Literably. Please try using…" at bounding box center [210, 116] width 370 height 130
click at [219, 171] on div at bounding box center [210, 165] width 49 height 28
click at [207, 174] on div at bounding box center [210, 165] width 49 height 28
click at [219, 166] on div at bounding box center [210, 165] width 49 height 28
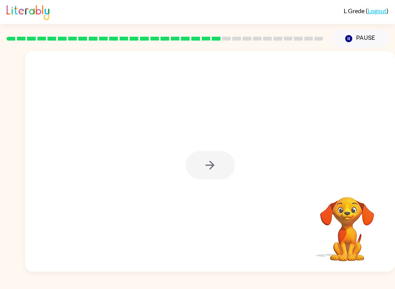
click at [219, 166] on div at bounding box center [210, 165] width 49 height 28
click at [222, 176] on div at bounding box center [210, 165] width 49 height 28
click at [234, 175] on div at bounding box center [210, 165] width 49 height 28
click at [231, 190] on div at bounding box center [210, 161] width 370 height 220
click at [236, 195] on div at bounding box center [210, 161] width 370 height 220
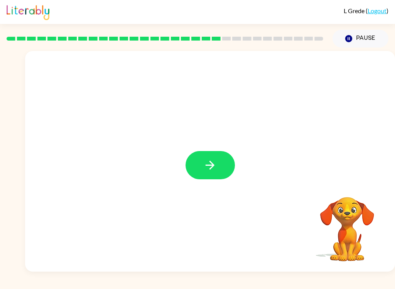
click at [232, 207] on div at bounding box center [210, 161] width 370 height 220
click at [221, 171] on button "button" at bounding box center [210, 165] width 49 height 28
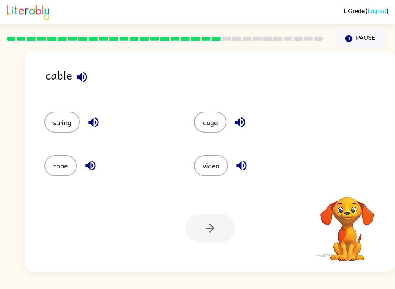
click at [62, 121] on button "string" at bounding box center [62, 122] width 36 height 21
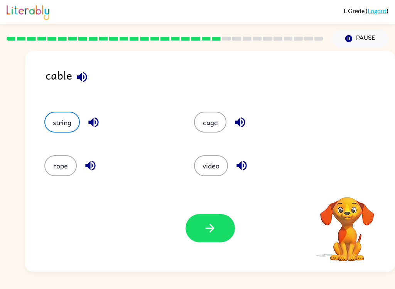
click at [205, 240] on button "button" at bounding box center [210, 228] width 49 height 28
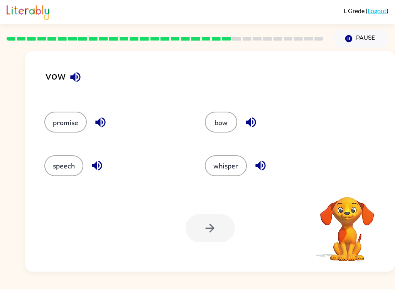
click at [71, 126] on button "promise" at bounding box center [65, 122] width 42 height 21
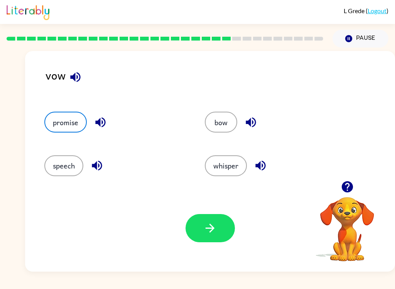
click at [217, 234] on button "button" at bounding box center [210, 228] width 49 height 28
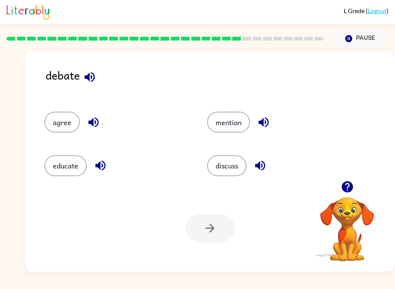
click at [231, 168] on button "discuss" at bounding box center [226, 165] width 39 height 21
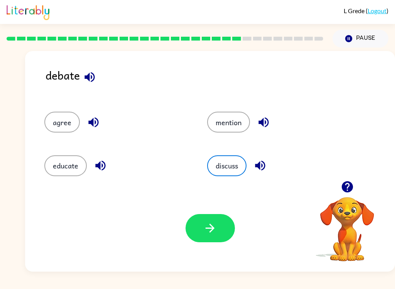
click at [210, 242] on button "button" at bounding box center [210, 228] width 49 height 28
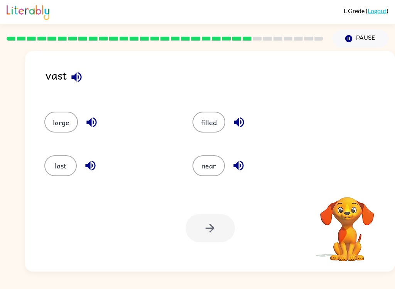
click at [214, 163] on button "near" at bounding box center [209, 165] width 32 height 21
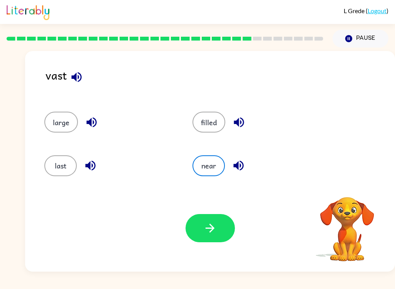
click at [214, 237] on button "button" at bounding box center [210, 228] width 49 height 28
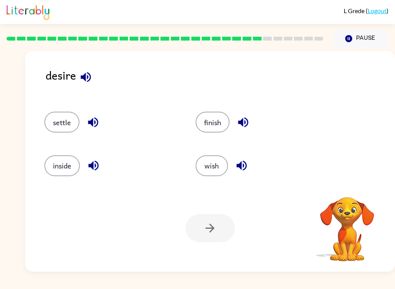
click at [218, 166] on button "wish" at bounding box center [212, 165] width 32 height 21
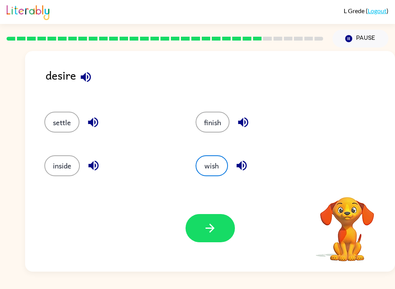
click at [221, 236] on button "button" at bounding box center [210, 228] width 49 height 28
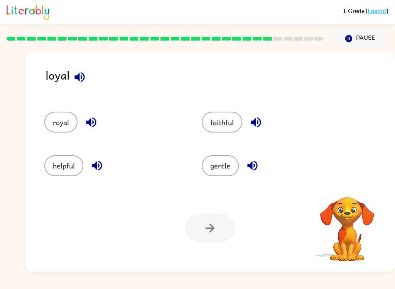
click at [60, 122] on button "royal" at bounding box center [60, 122] width 33 height 21
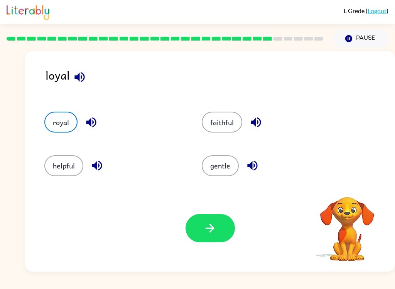
click at [225, 125] on button "faithful" at bounding box center [222, 122] width 41 height 21
click at [215, 236] on button "button" at bounding box center [210, 228] width 49 height 28
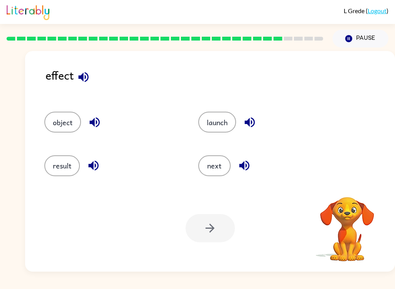
click at [62, 167] on button "result" at bounding box center [62, 165] width 36 height 21
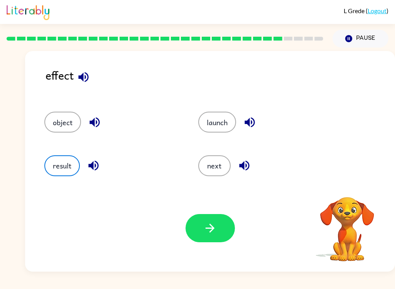
click at [207, 240] on button "button" at bounding box center [210, 228] width 49 height 28
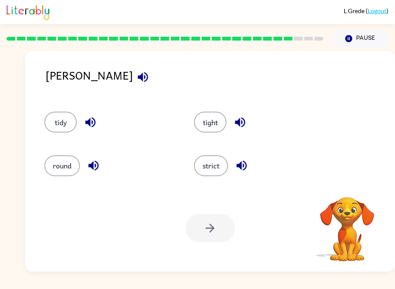
click at [215, 161] on button "strict" at bounding box center [211, 165] width 34 height 21
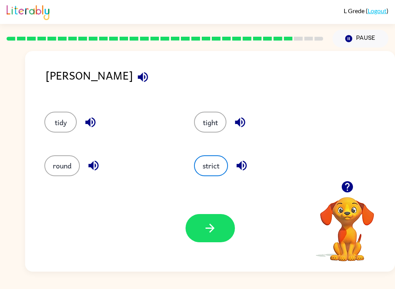
click at [218, 235] on button "button" at bounding box center [210, 228] width 49 height 28
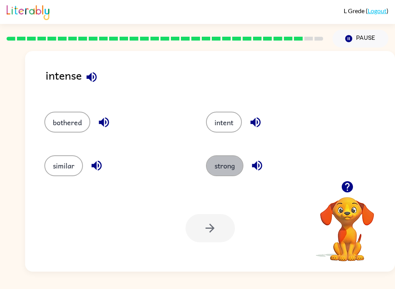
click at [228, 165] on button "strong" at bounding box center [224, 165] width 37 height 21
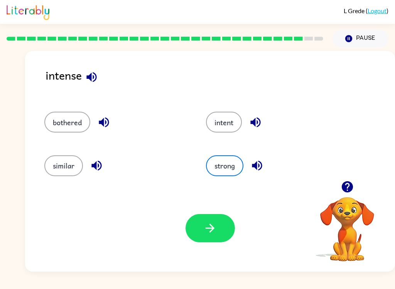
click at [218, 237] on button "button" at bounding box center [210, 228] width 49 height 28
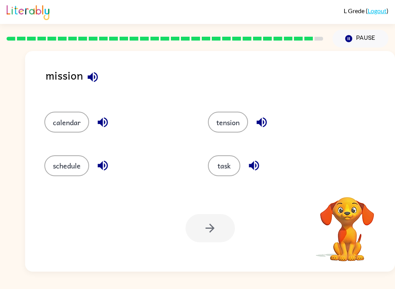
click at [225, 164] on button "task" at bounding box center [224, 165] width 32 height 21
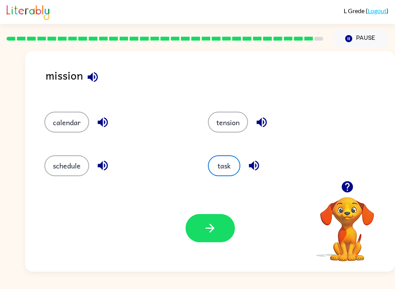
click at [217, 229] on icon "button" at bounding box center [210, 228] width 14 height 14
